Goal: Transaction & Acquisition: Purchase product/service

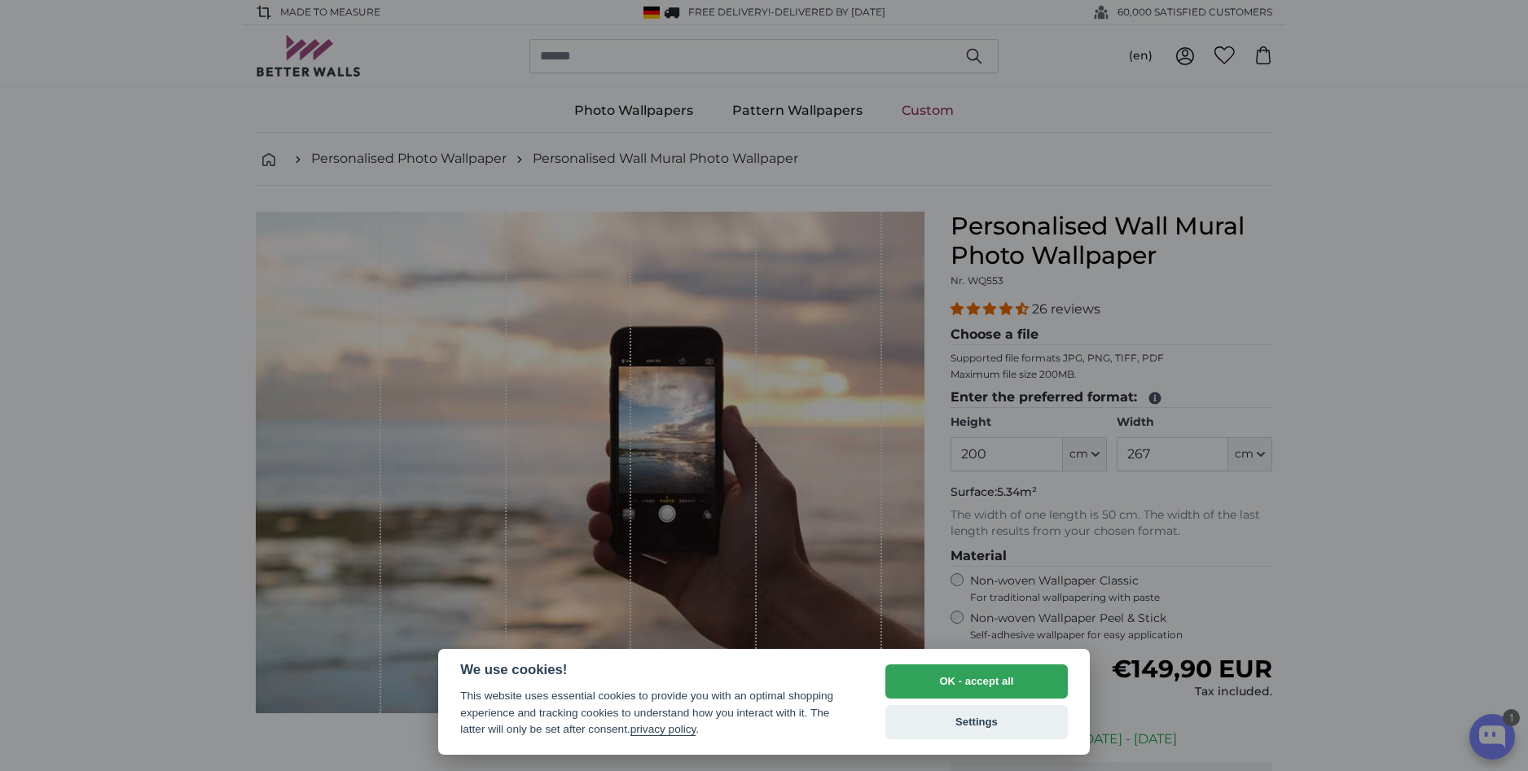
select select "**"
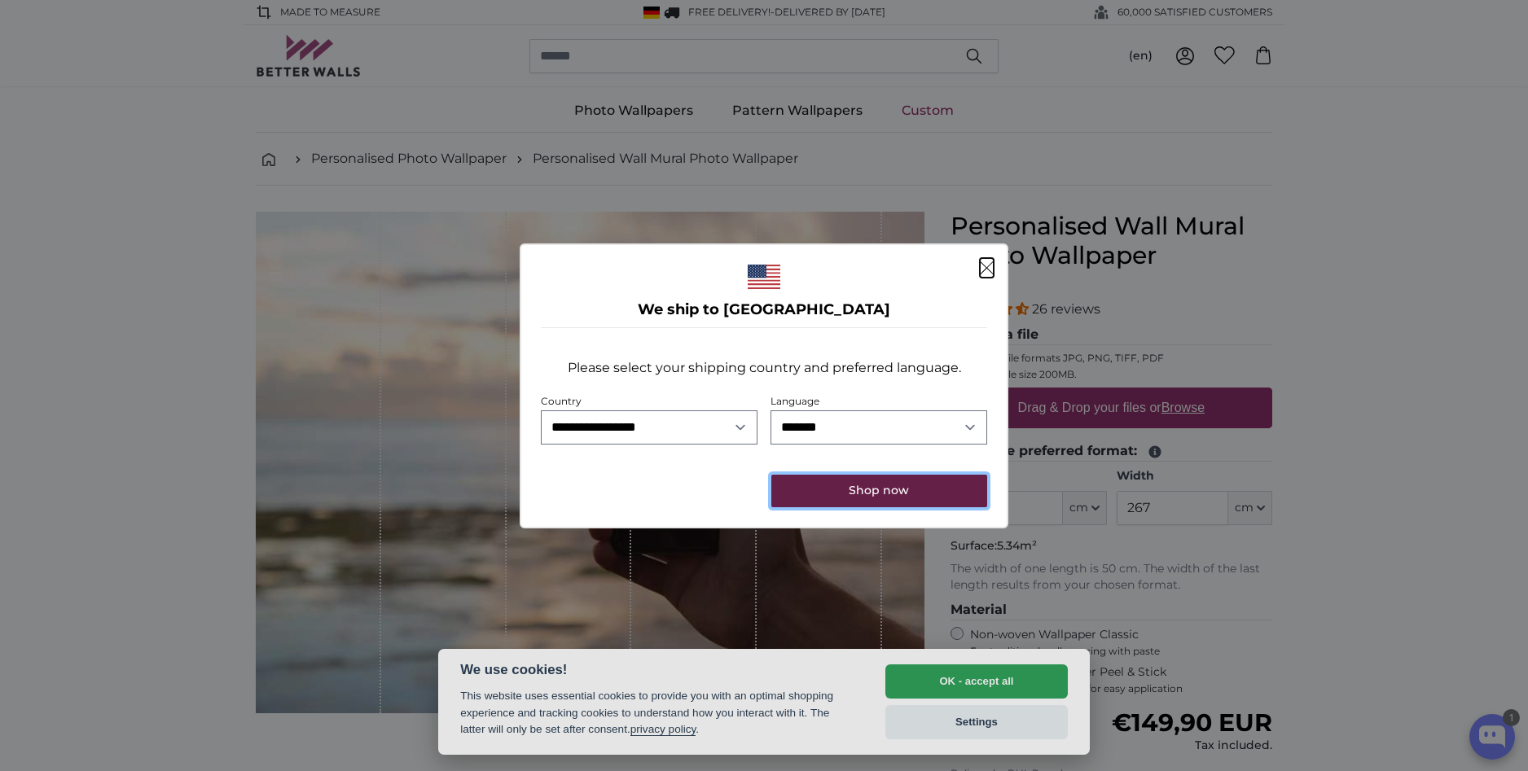
click at [884, 492] on button "Shop now" at bounding box center [879, 491] width 216 height 33
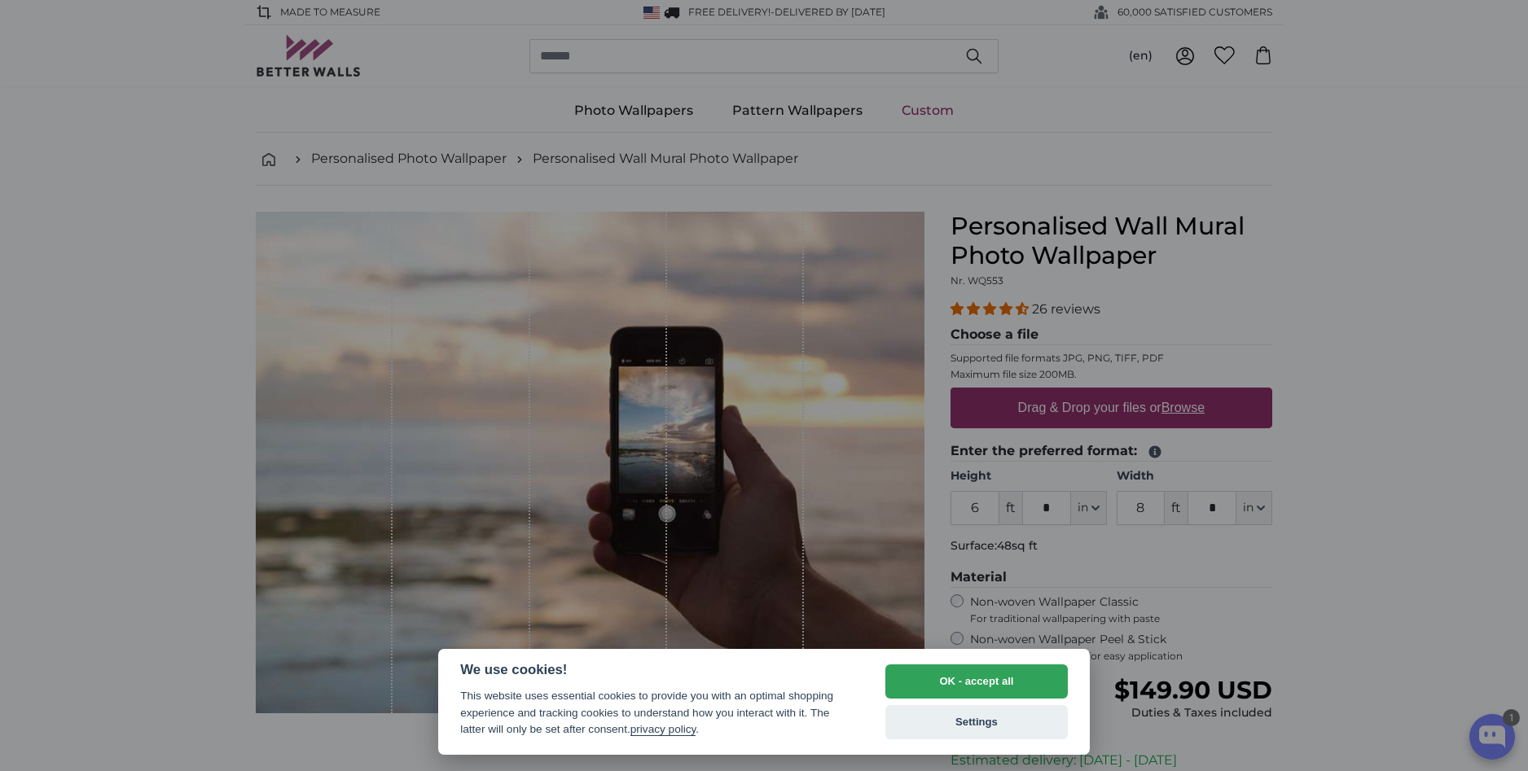
click at [968, 722] on button "Settings" at bounding box center [976, 722] width 182 height 34
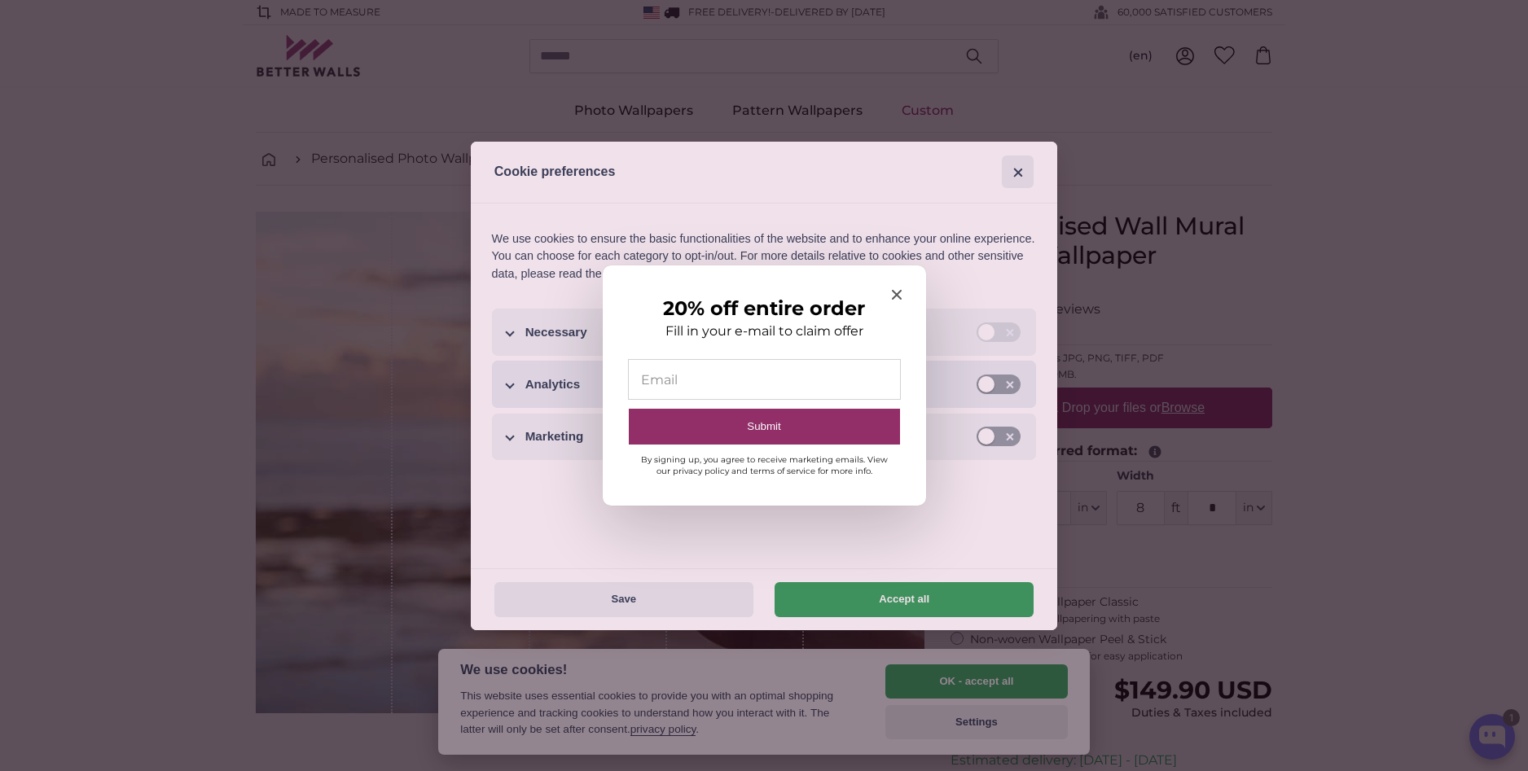
click at [1011, 385] on div at bounding box center [764, 385] width 1528 height 771
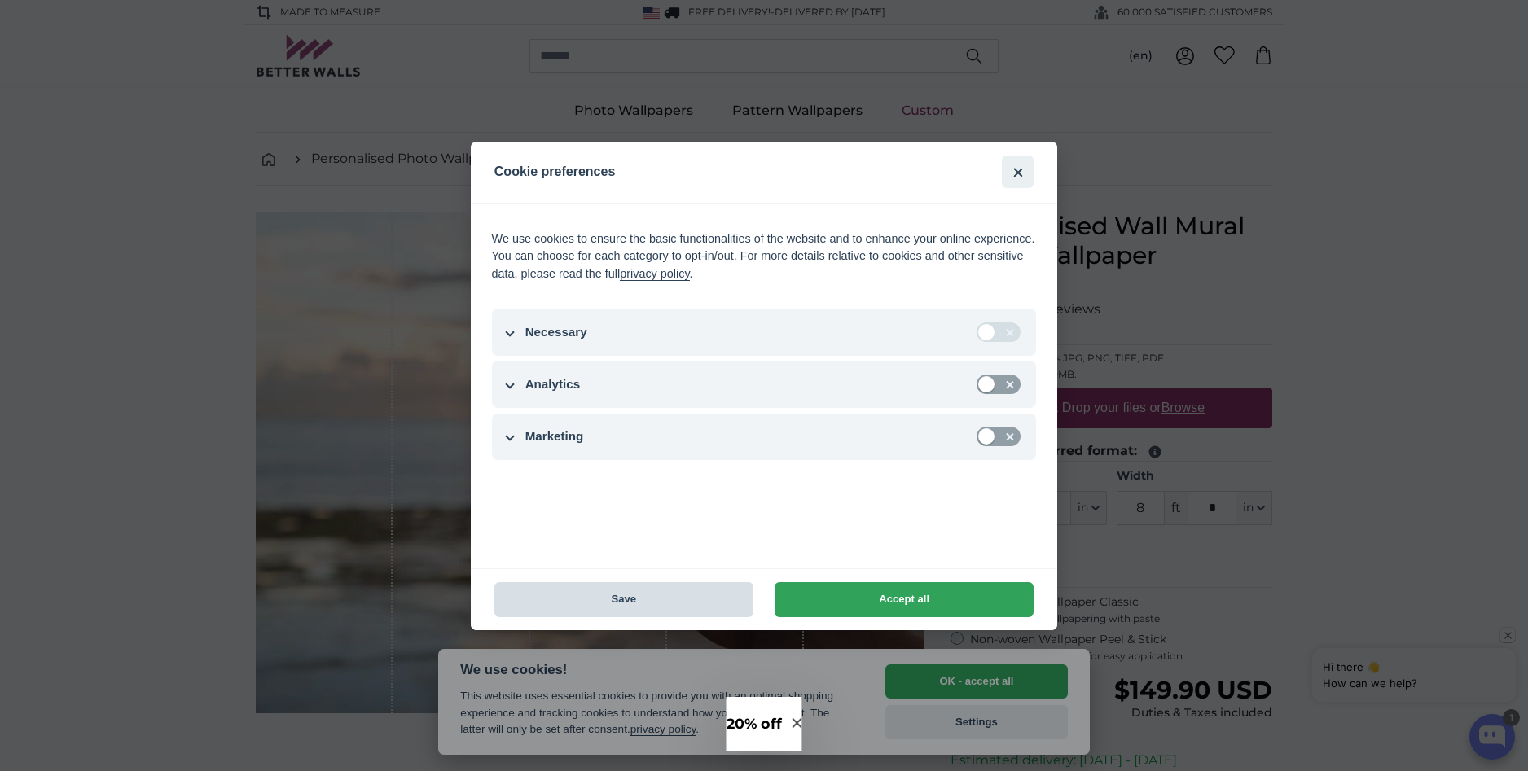
click at [628, 605] on button "Save" at bounding box center [623, 599] width 259 height 35
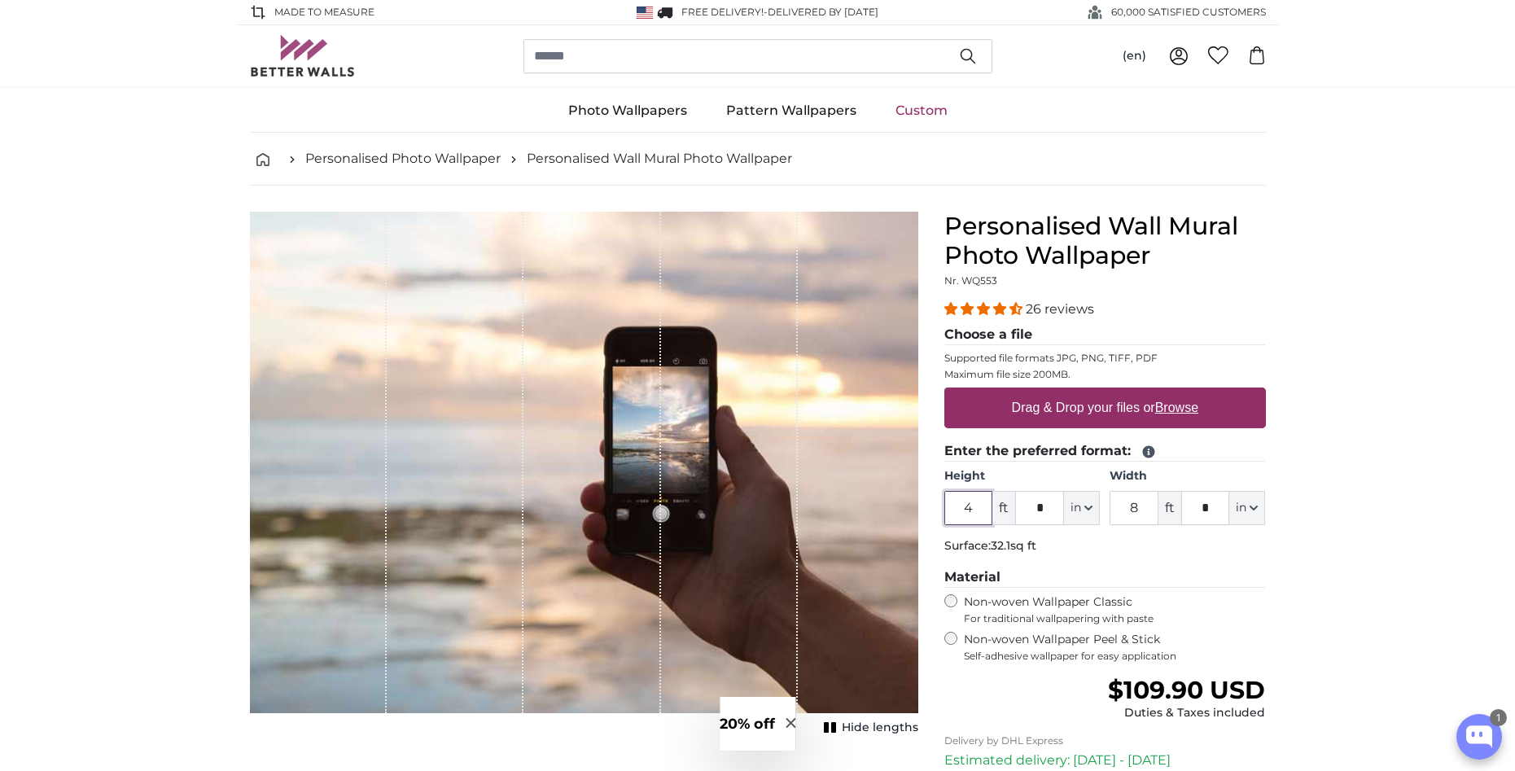
type input "4"
drag, startPoint x: 1142, startPoint y: 509, endPoint x: 1098, endPoint y: 503, distance: 45.1
click at [1098, 503] on div "Height 4 ft * in Centimeter (cm) Inches (inch) Feet (ft. in.) Width 8 ft * in C…" at bounding box center [1106, 496] width 322 height 57
type input "2"
click at [1199, 550] on p "Surface: 8sq ft" at bounding box center [1106, 546] width 322 height 16
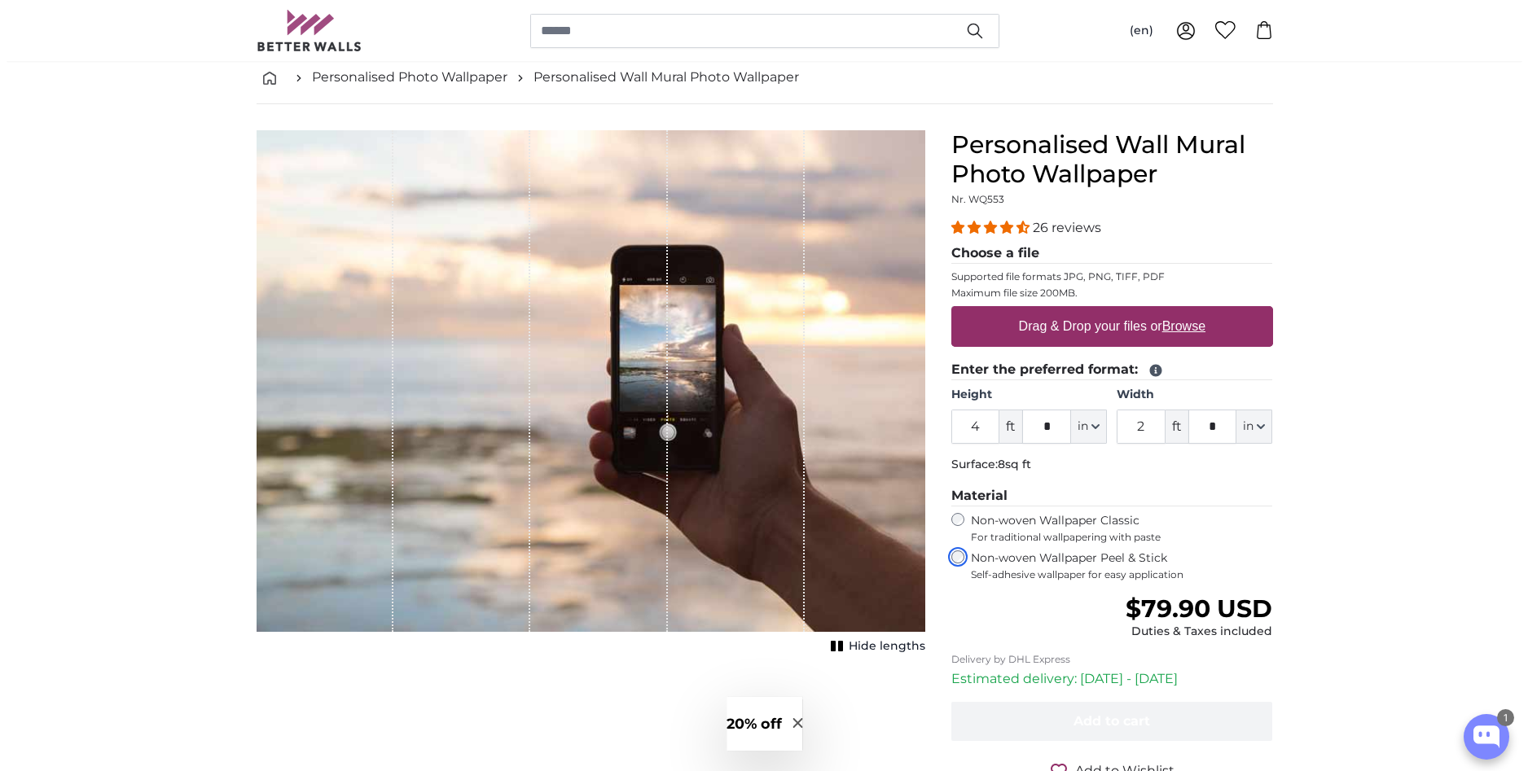
scroll to position [163, 0]
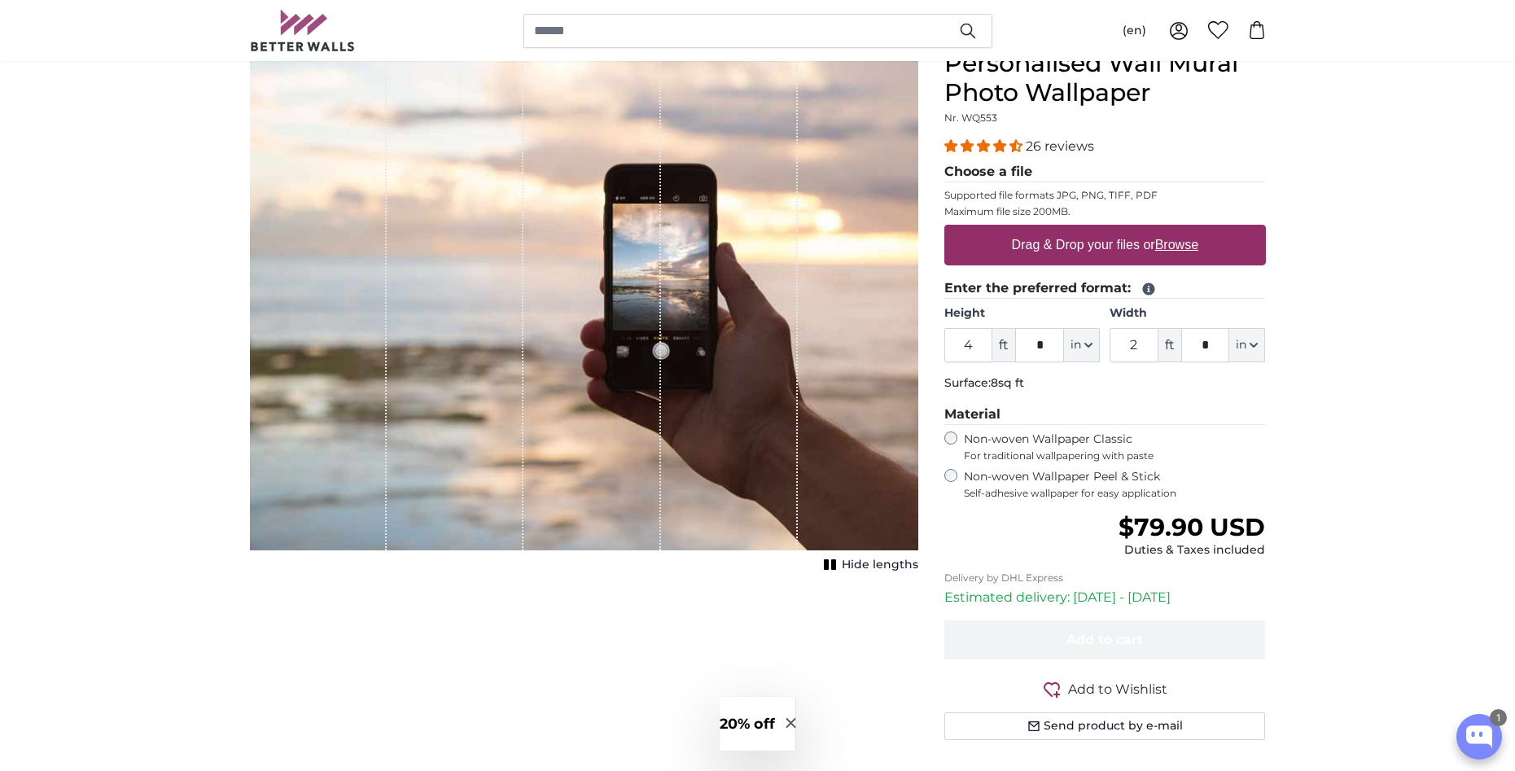
click at [736, 721] on h3 "20% off" at bounding box center [747, 723] width 55 height 21
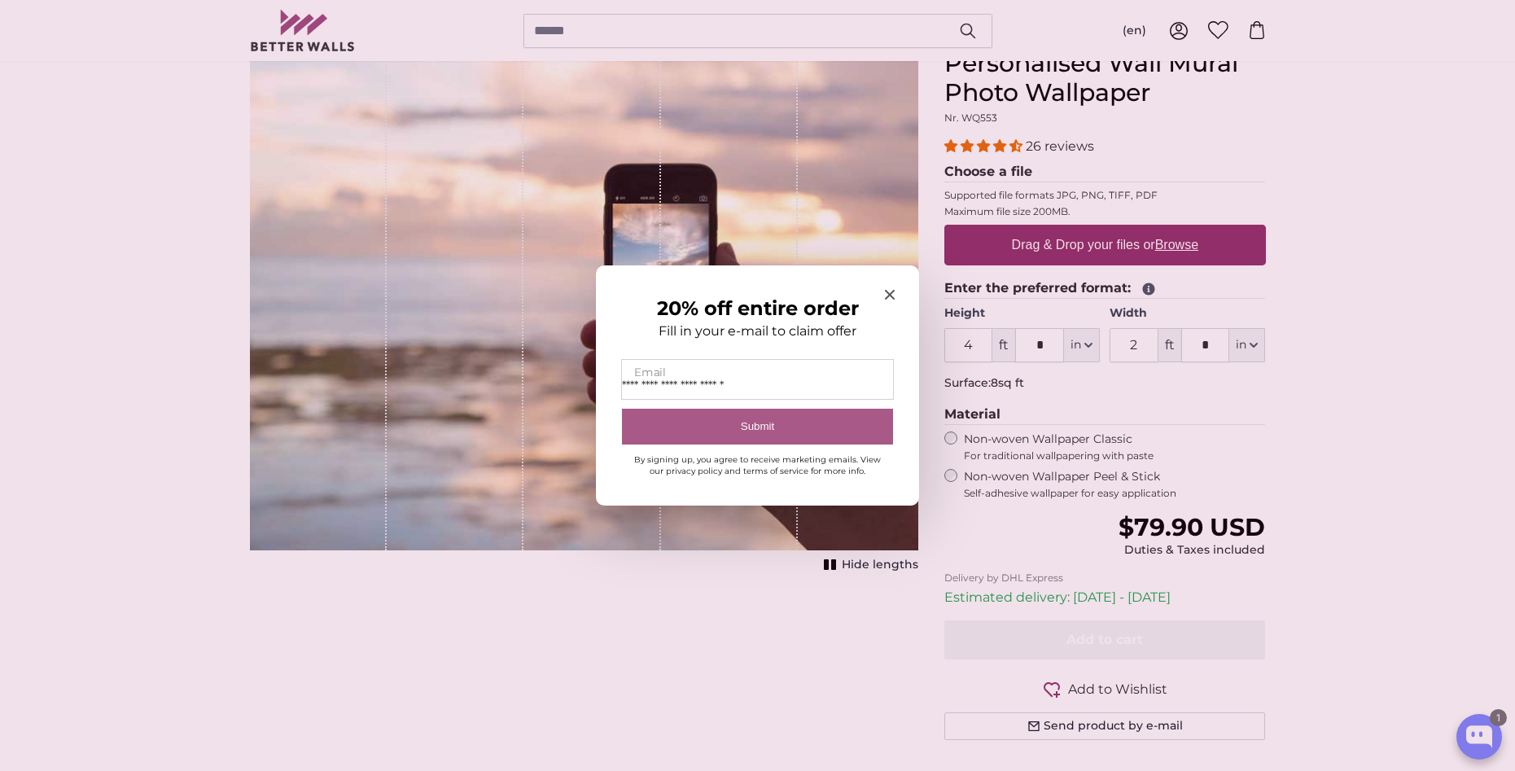
type input "**********"
click at [745, 425] on button "Submit" at bounding box center [757, 427] width 271 height 37
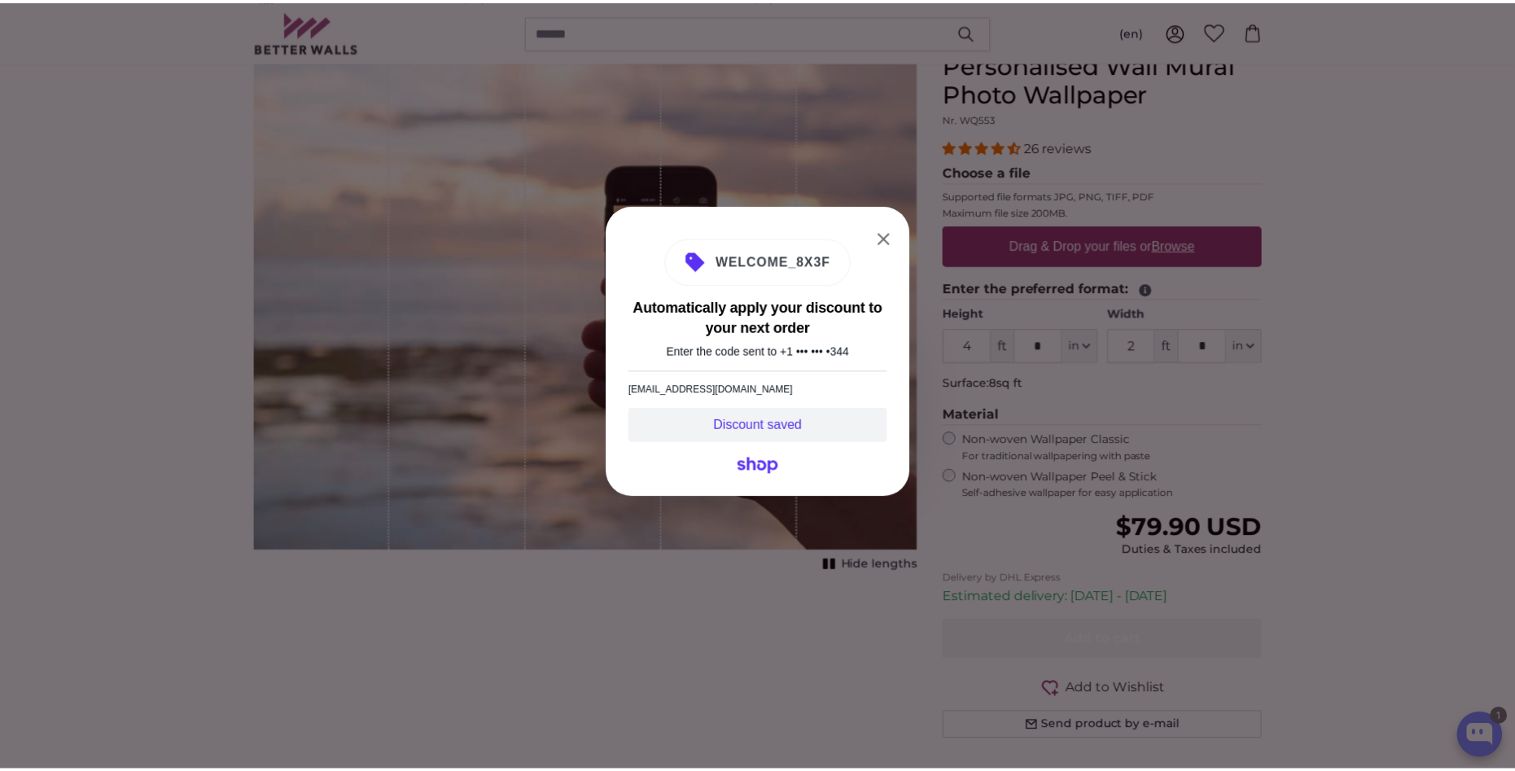
scroll to position [0, 0]
